Goal: Find specific page/section: Find specific page/section

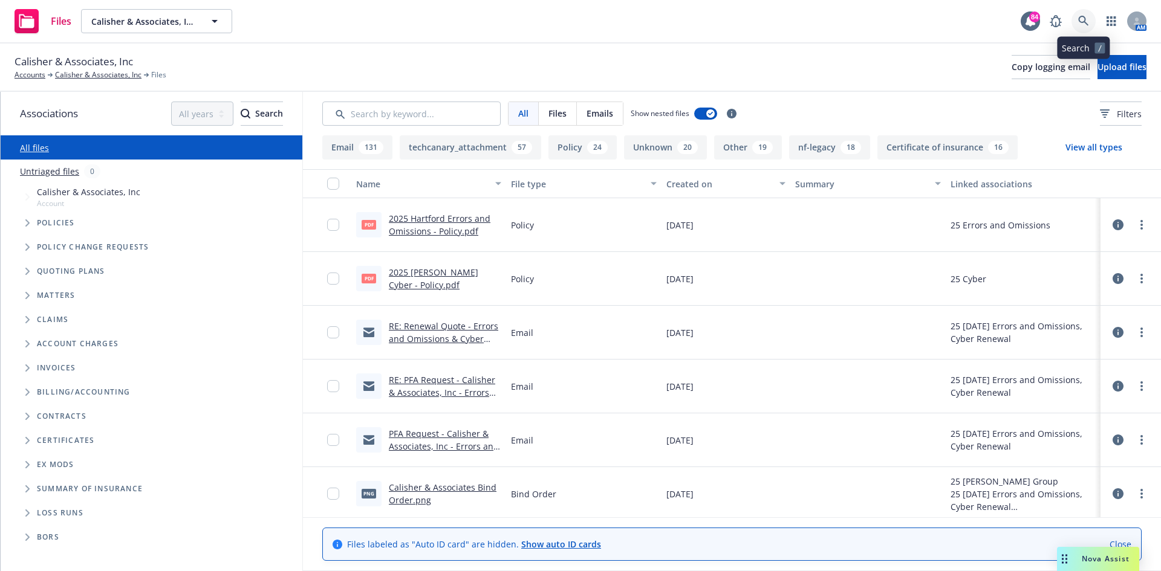
click at [1084, 20] on icon at bounding box center [1083, 21] width 11 height 11
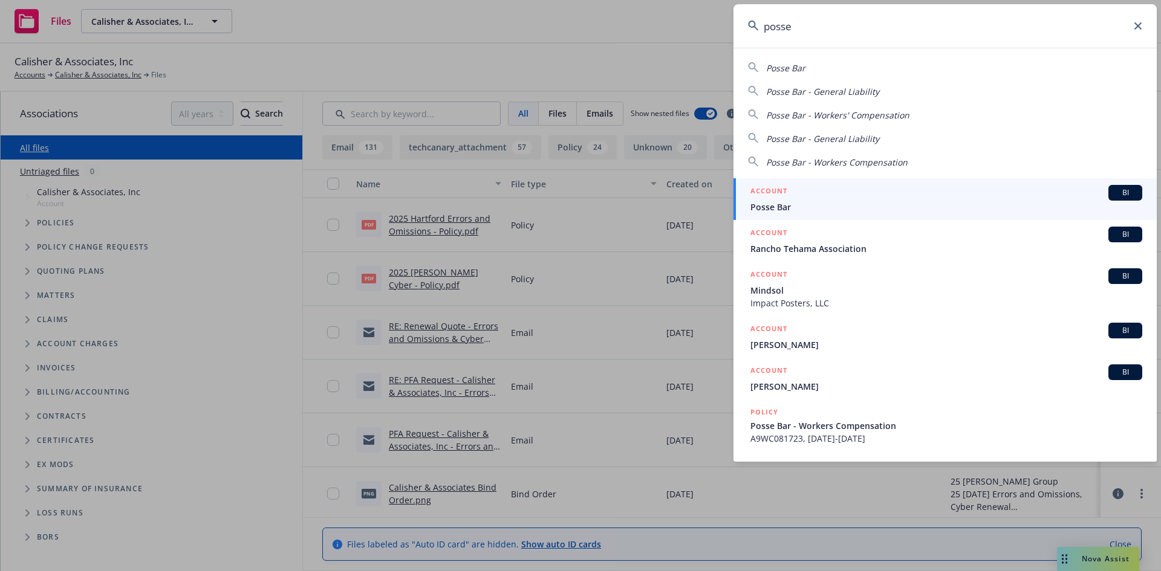
type input "posse"
click at [767, 187] on h5 "ACCOUNT" at bounding box center [768, 192] width 37 height 15
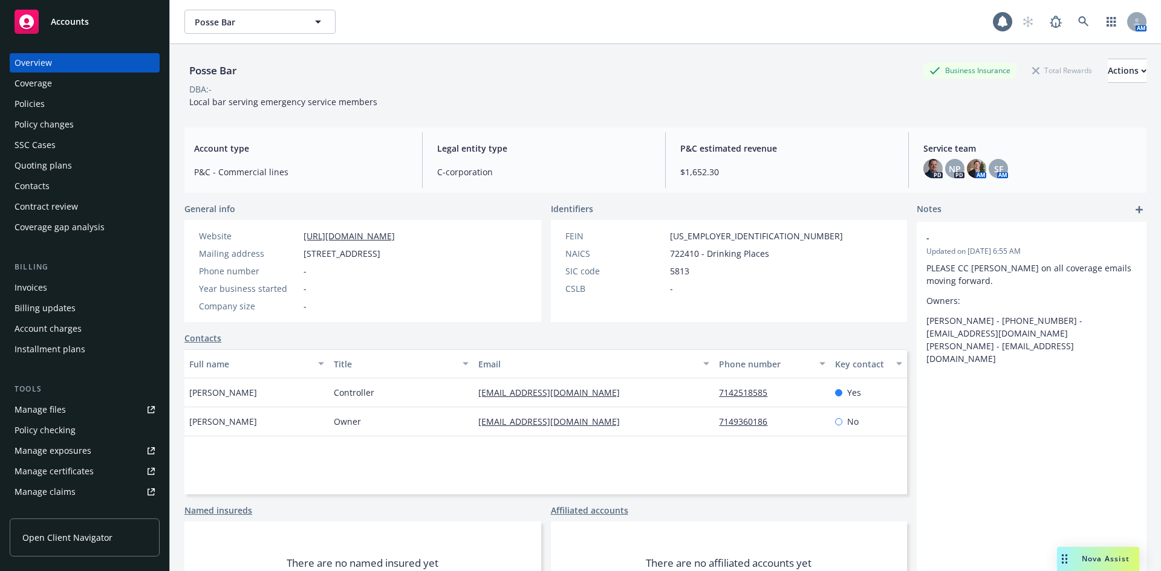
click at [13, 105] on link "Policies" at bounding box center [85, 103] width 150 height 19
